Goal: Information Seeking & Learning: Learn about a topic

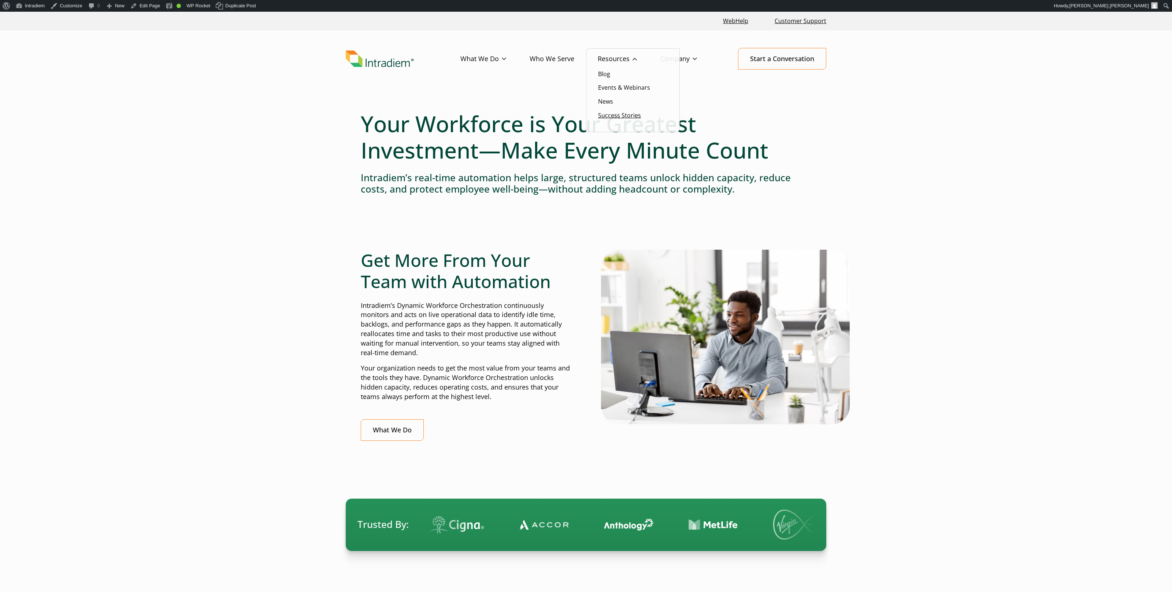
click at [614, 116] on link "Success Stories" at bounding box center [619, 115] width 43 height 8
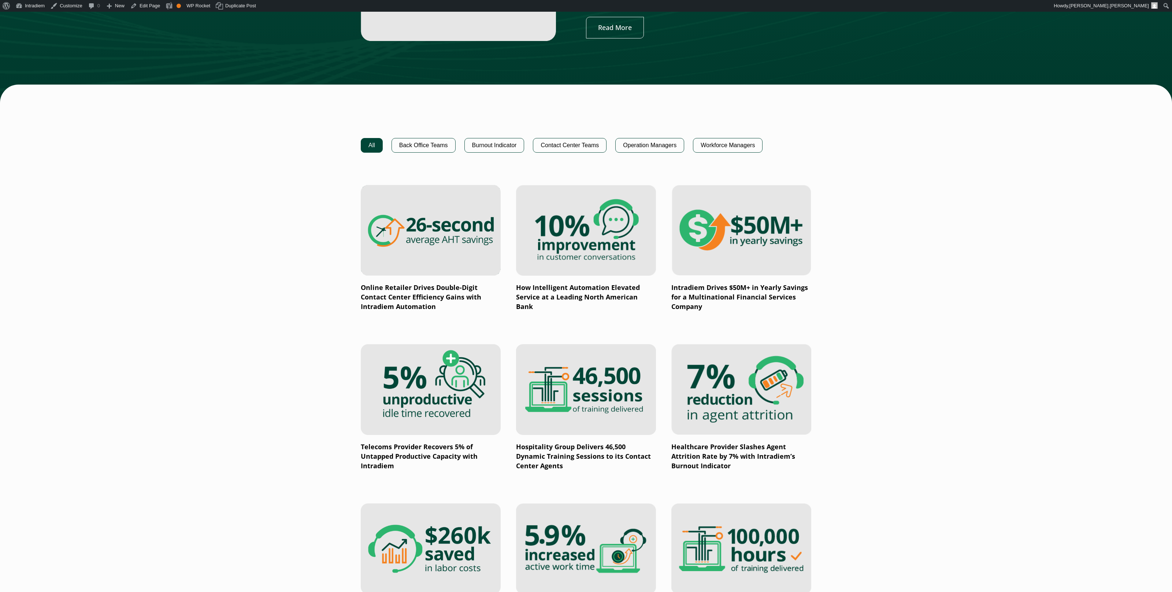
scroll to position [404, 0]
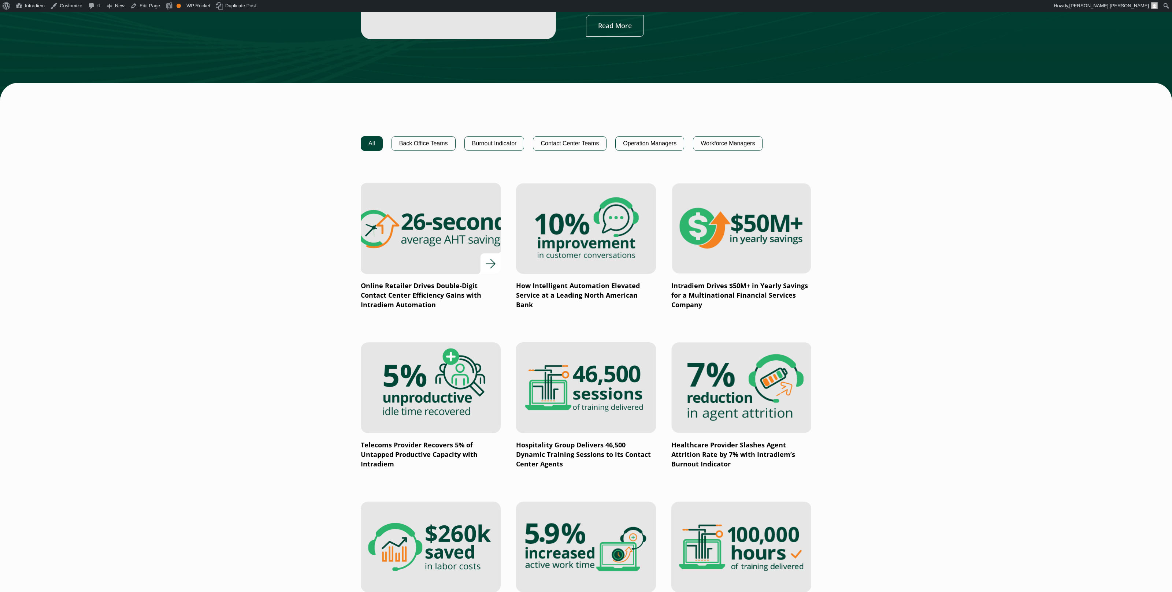
click at [429, 237] on img at bounding box center [431, 228] width 168 height 109
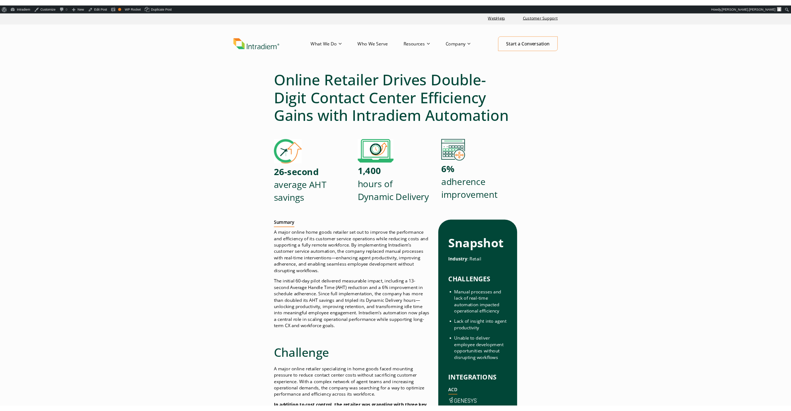
scroll to position [3, 0]
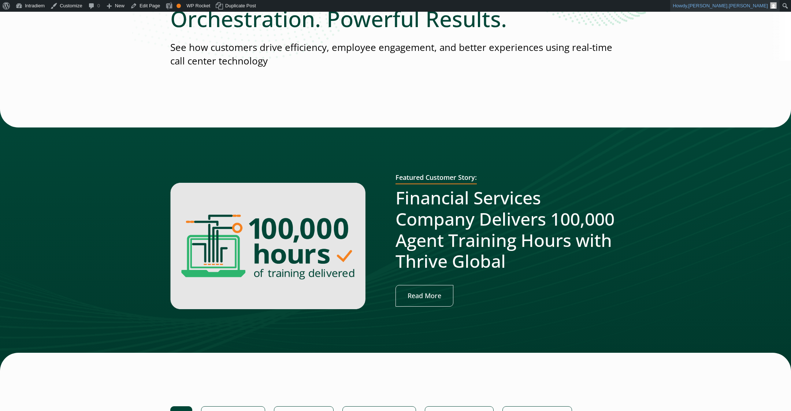
scroll to position [89, 0]
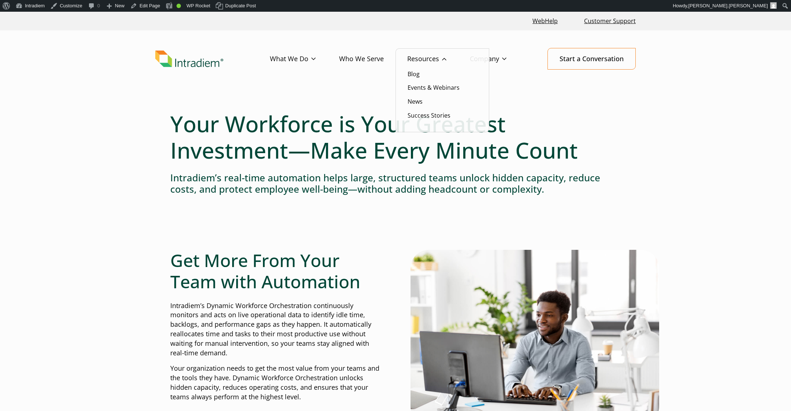
click at [440, 111] on li "Success Stories" at bounding box center [443, 116] width 70 height 10
click at [429, 118] on link "Success Stories" at bounding box center [429, 115] width 43 height 8
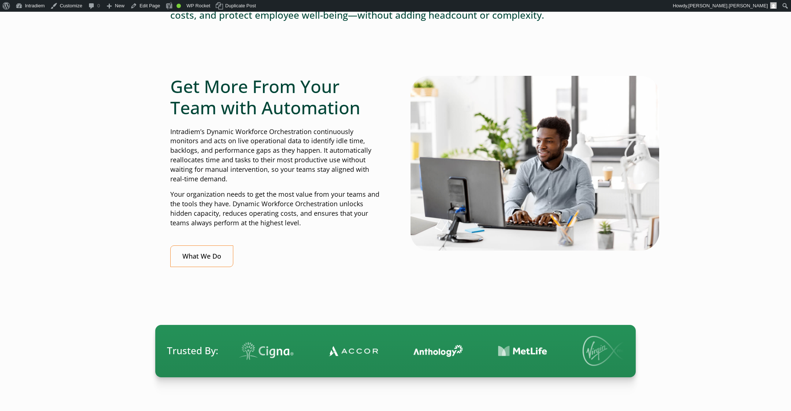
scroll to position [173, 0]
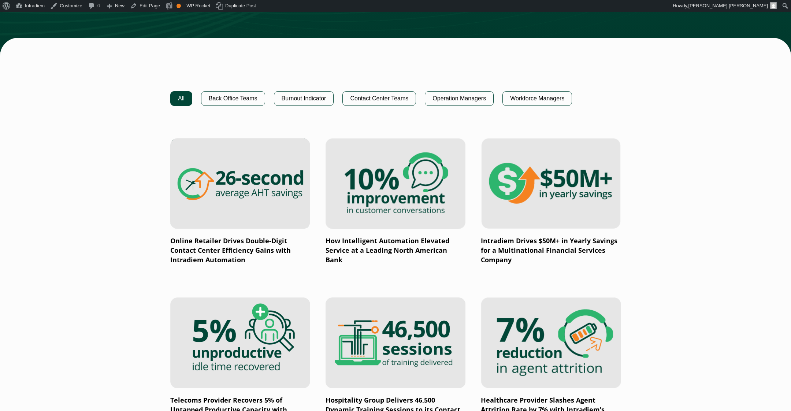
scroll to position [454, 0]
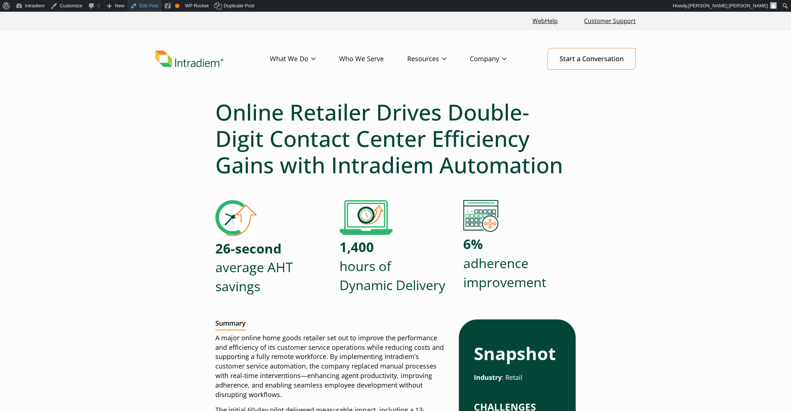
click at [153, 8] on link "Edit Post" at bounding box center [144, 6] width 34 height 12
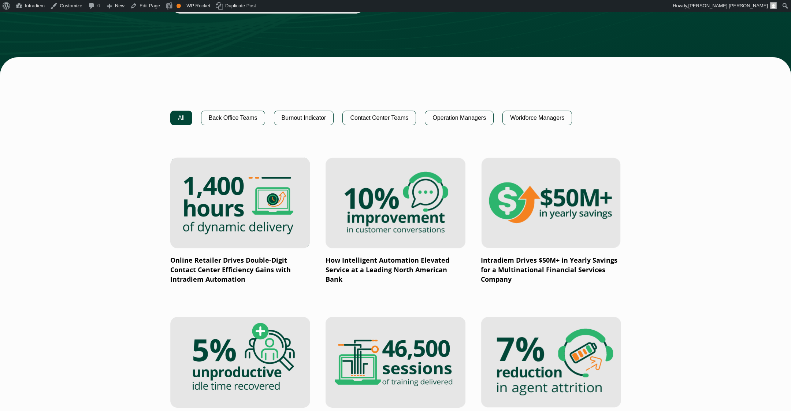
scroll to position [425, 0]
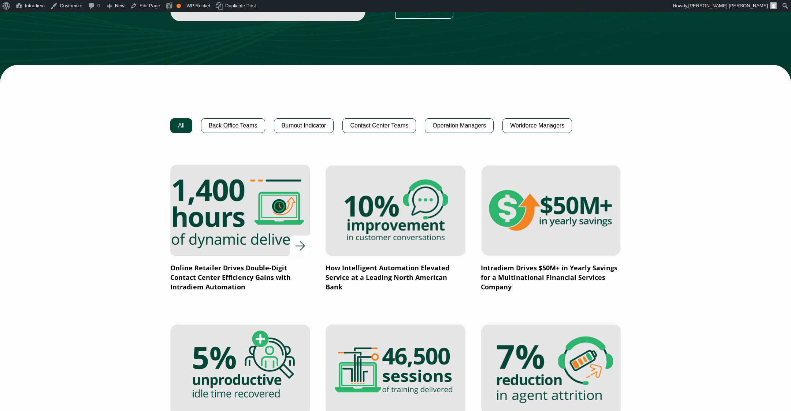
click at [284, 193] on img at bounding box center [240, 210] width 168 height 109
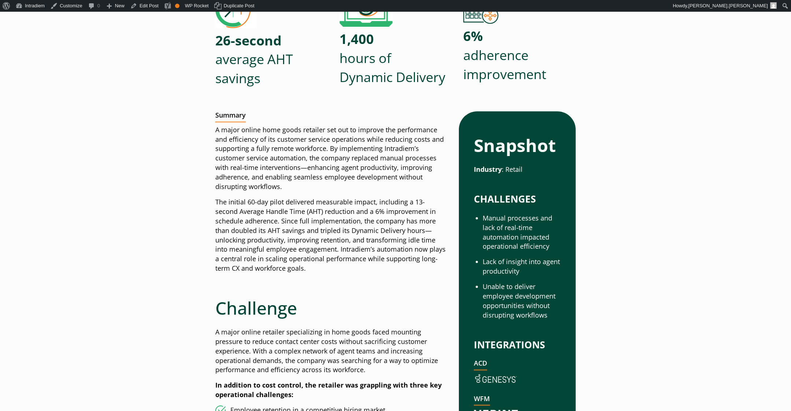
scroll to position [209, 0]
click at [386, 159] on p "A major online home goods retailer set out to improve the performance and effic…" at bounding box center [331, 158] width 232 height 66
click at [146, 6] on link "Edit Post" at bounding box center [144, 6] width 34 height 12
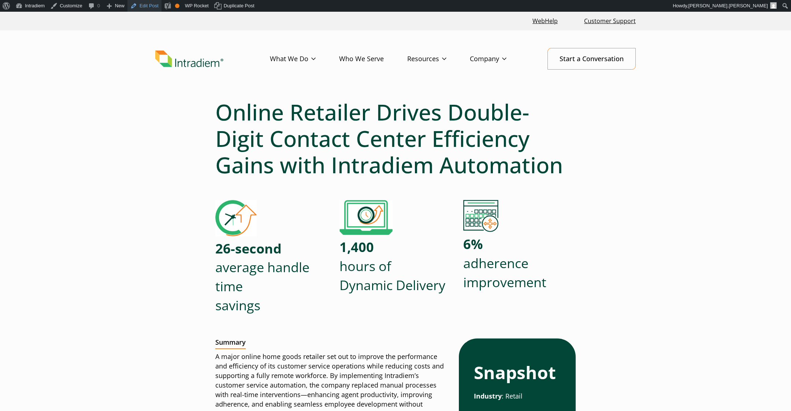
click at [136, 9] on link "Edit Post" at bounding box center [144, 6] width 34 height 12
